Goal: Task Accomplishment & Management: Use online tool/utility

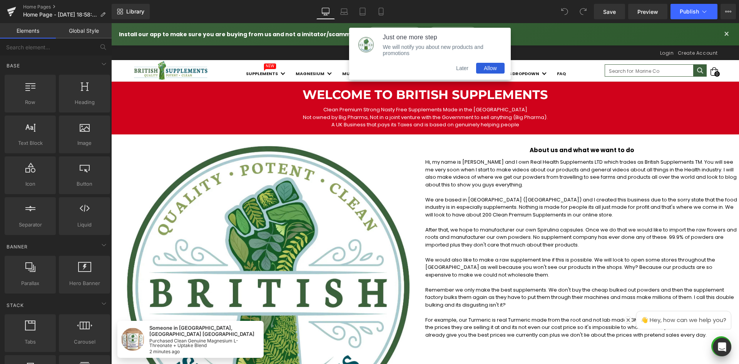
click at [465, 69] on button "Later" at bounding box center [462, 68] width 28 height 11
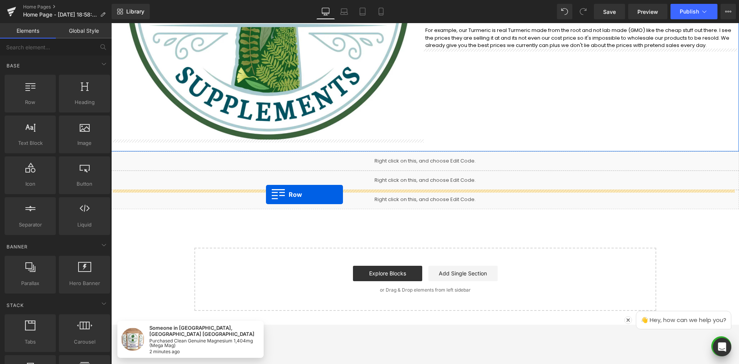
scroll to position [308, 0]
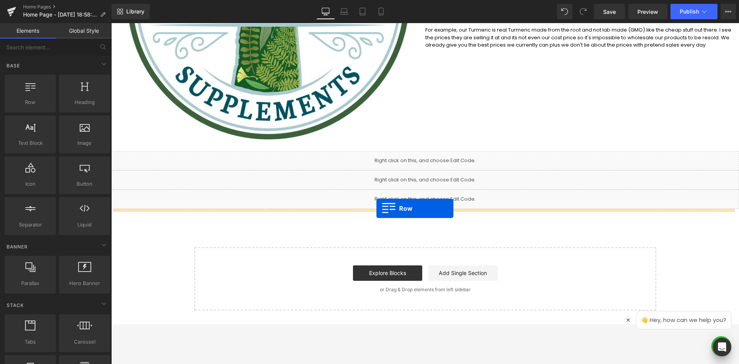
drag, startPoint x: 114, startPoint y: 139, endPoint x: 376, endPoint y: 208, distance: 271.5
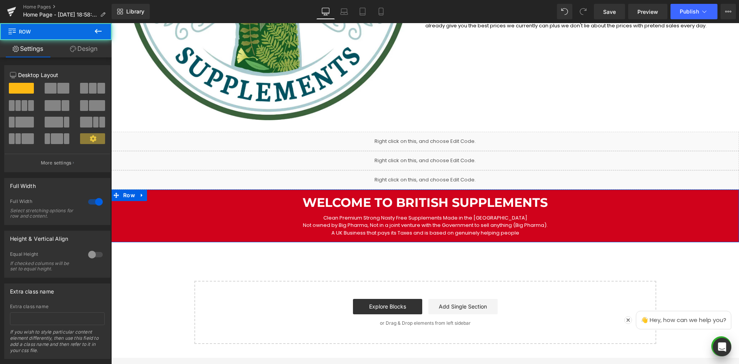
scroll to position [289, 0]
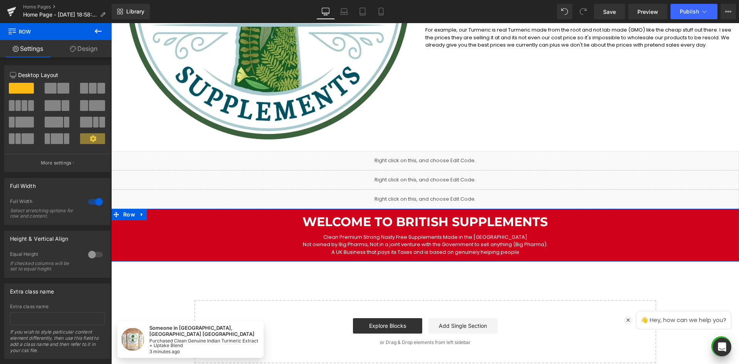
click at [464, 222] on h1 "Welcome to British Supplements" at bounding box center [425, 221] width 628 height 15
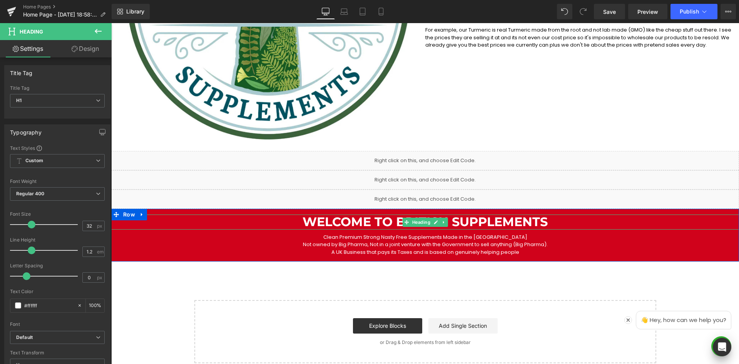
click at [496, 223] on h1 "Welcome to British Supplements" at bounding box center [425, 221] width 628 height 15
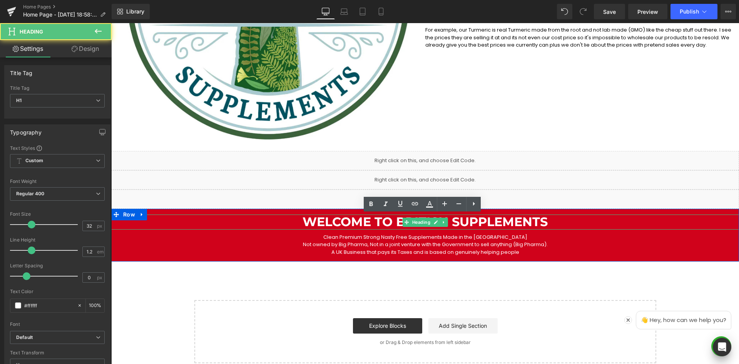
click at [496, 223] on h1 "Welcome to British Supplements" at bounding box center [425, 221] width 628 height 15
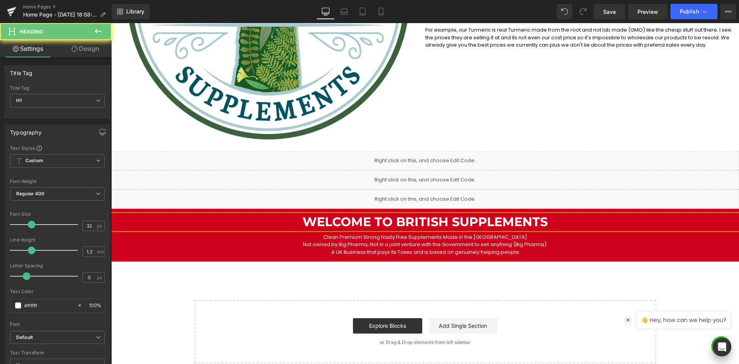
paste div
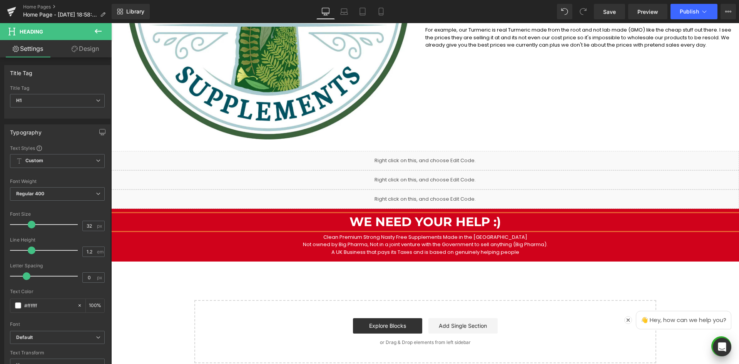
click at [235, 254] on div "Clean Premium Strong Nasty Free Supplements Made in the [GEOGRAPHIC_DATA] Not o…" at bounding box center [425, 244] width 628 height 23
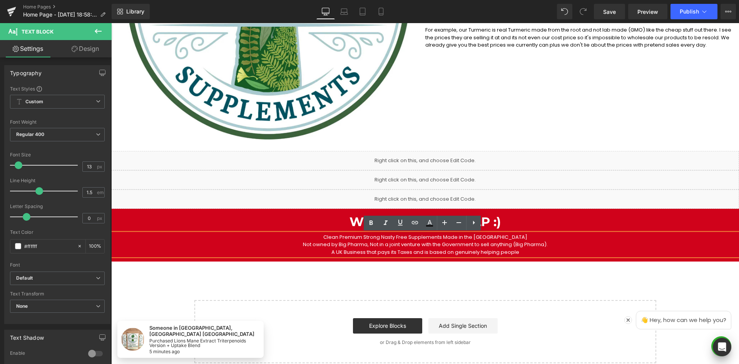
click at [365, 254] on p "A UK Business that pays its Taxes and is based on genuinely helping people" at bounding box center [425, 252] width 551 height 8
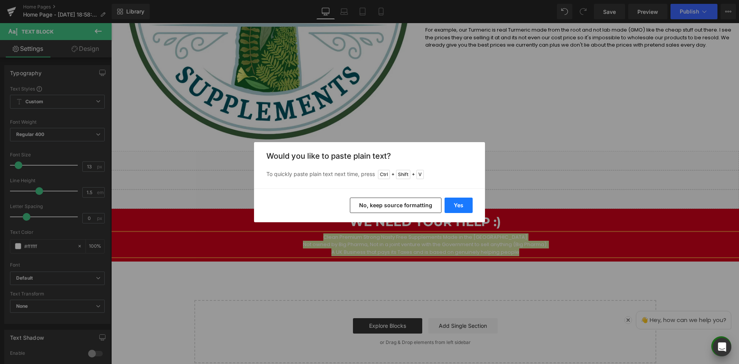
click at [456, 206] on button "Yes" at bounding box center [458, 204] width 28 height 15
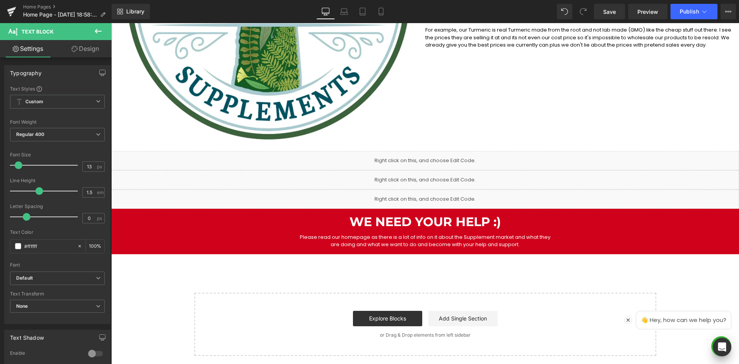
click at [499, 161] on div "Liquid" at bounding box center [425, 160] width 628 height 19
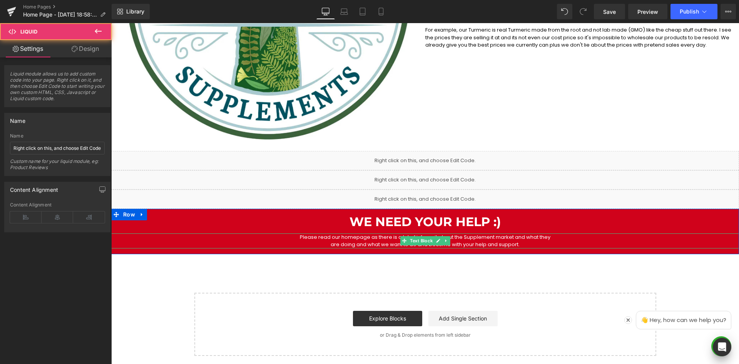
click at [520, 244] on p "are doing and what we want to do and become with your help and support." at bounding box center [425, 244] width 551 height 8
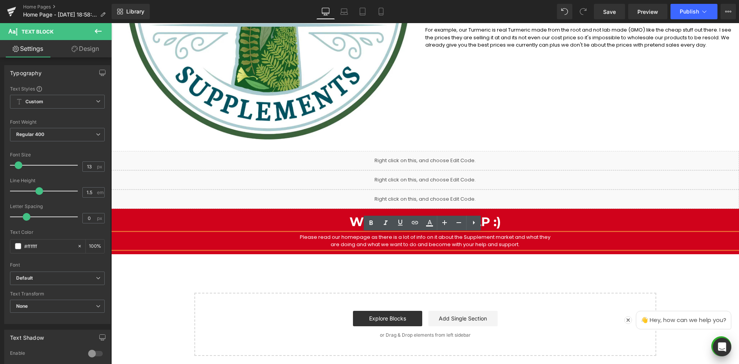
click at [540, 217] on h1 "We Need your Help :)" at bounding box center [425, 221] width 628 height 15
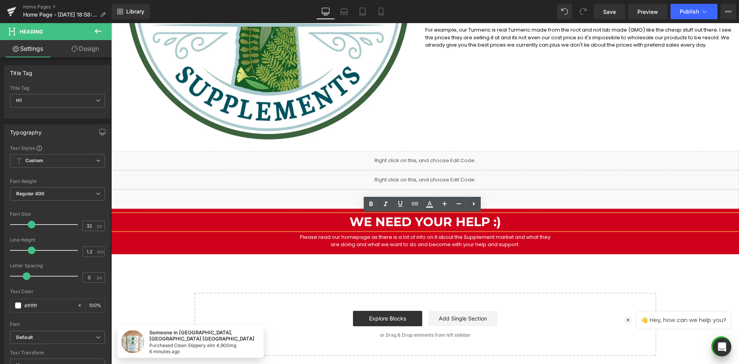
click at [162, 249] on div "We Need your Help :) Heading Please read our homepage as there is a lot of info…" at bounding box center [425, 231] width 628 height 45
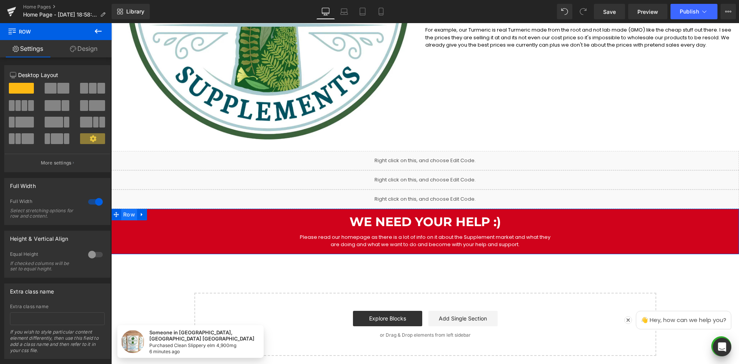
click at [123, 213] on span "Row" at bounding box center [129, 215] width 16 height 12
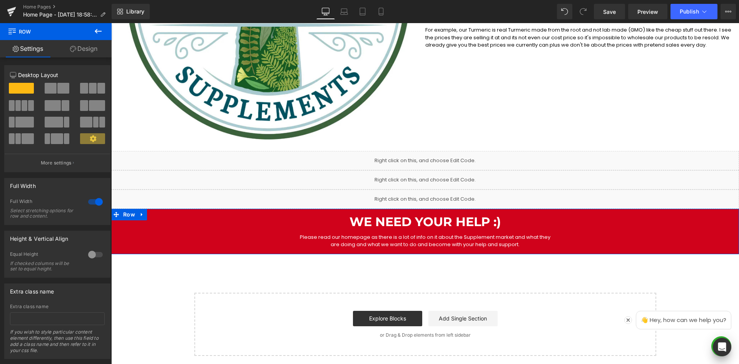
click at [78, 49] on link "Design" at bounding box center [84, 48] width 56 height 17
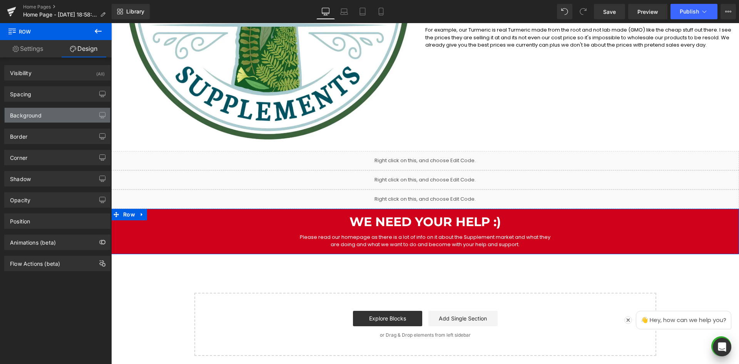
click at [54, 114] on div "Background" at bounding box center [57, 115] width 105 height 15
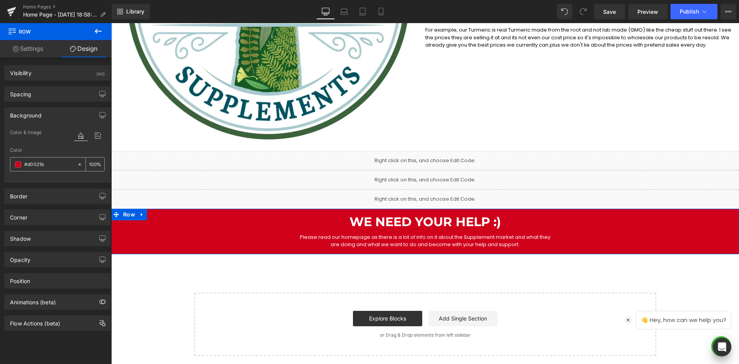
click at [53, 168] on input "#d0021b" at bounding box center [48, 164] width 49 height 8
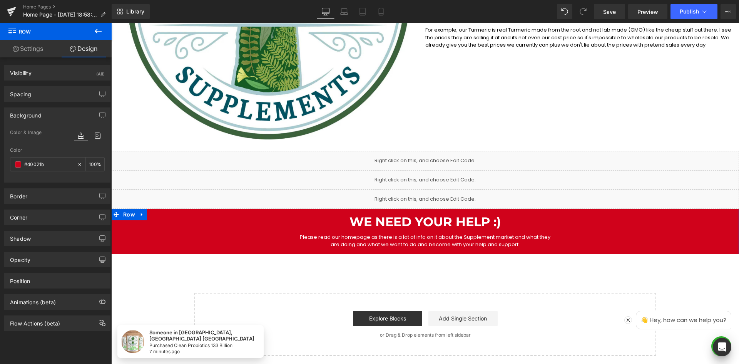
paste input "002756"
type input "#002756"
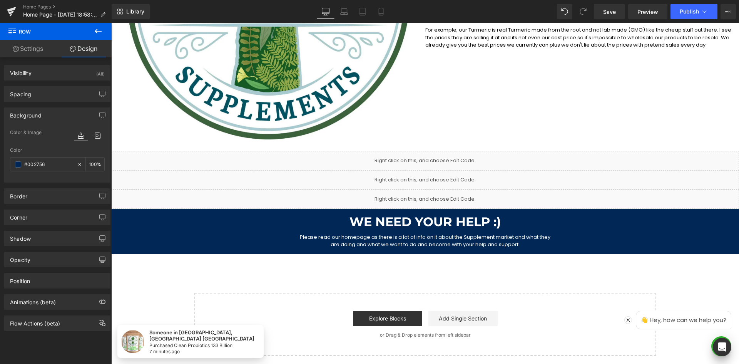
click at [180, 270] on div "Welcome to British Supplements Heading Clean Premium Strong Nasty Free Suppleme…" at bounding box center [425, 74] width 628 height 562
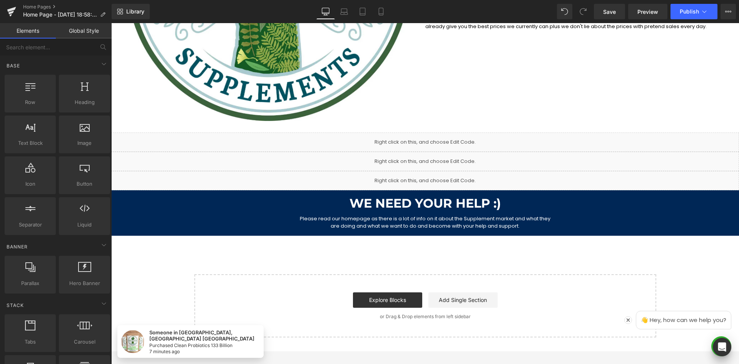
scroll to position [282, 0]
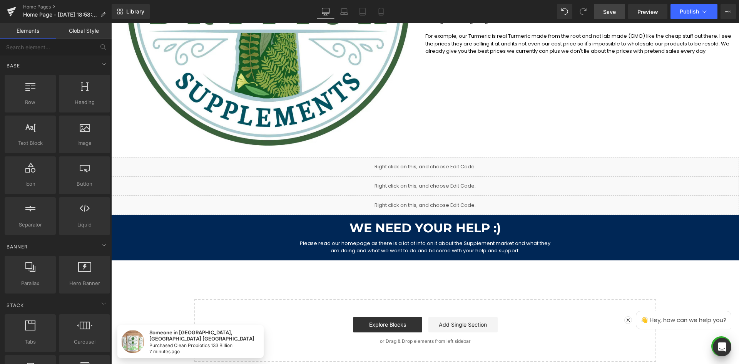
click at [612, 10] on span "Save" at bounding box center [609, 12] width 13 height 8
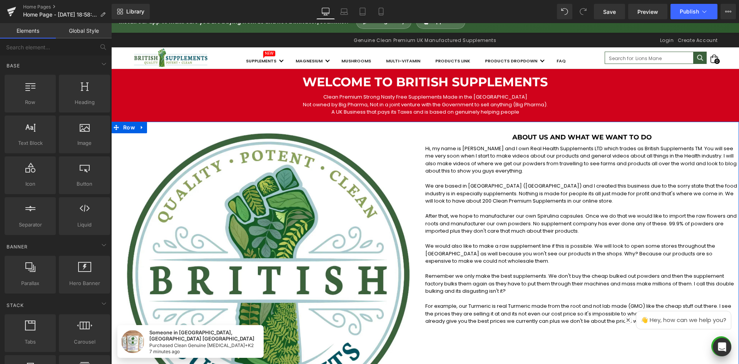
scroll to position [0, 0]
